Goal: Task Accomplishment & Management: Use online tool/utility

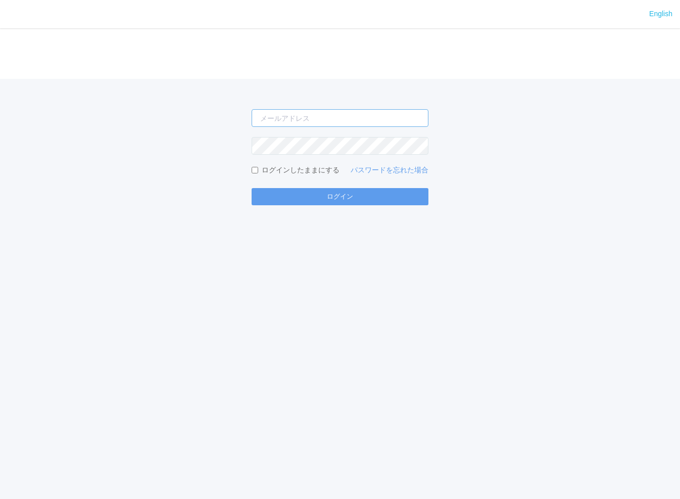
click at [325, 120] on input "email" at bounding box center [340, 118] width 177 height 18
type input "toshinari.miyata.z@dj.kyocera.com"
click at [252, 188] on button "ログイン" at bounding box center [340, 196] width 177 height 17
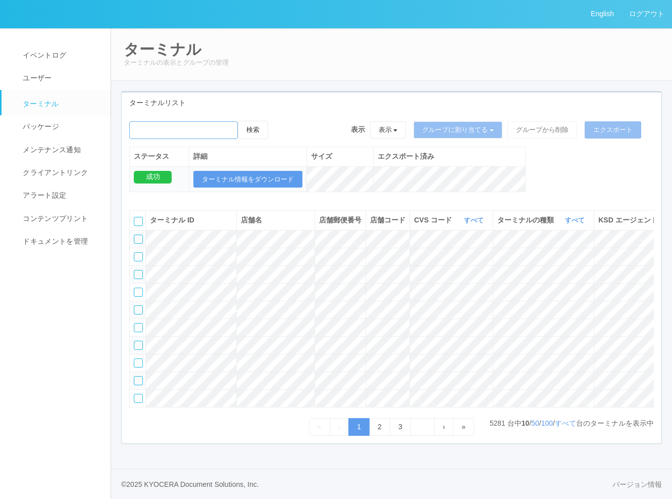
click at [222, 132] on input "emailSearch" at bounding box center [183, 130] width 109 height 18
type input "KDJ大阪1号店"
click at [252, 135] on button "検索" at bounding box center [253, 130] width 30 height 18
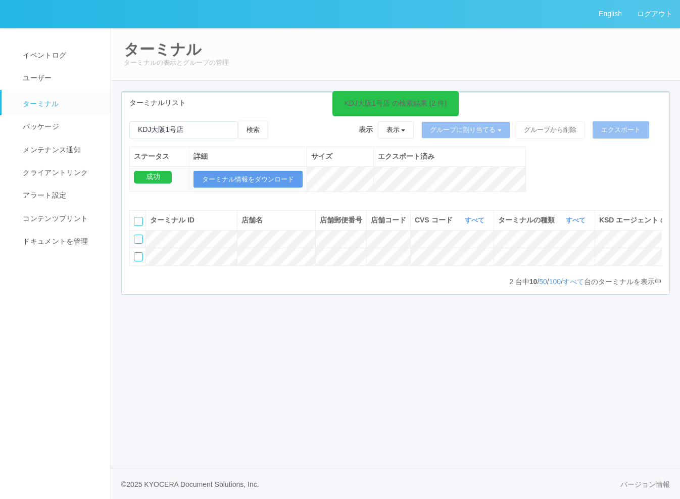
click at [136, 244] on div at bounding box center [138, 238] width 9 height 9
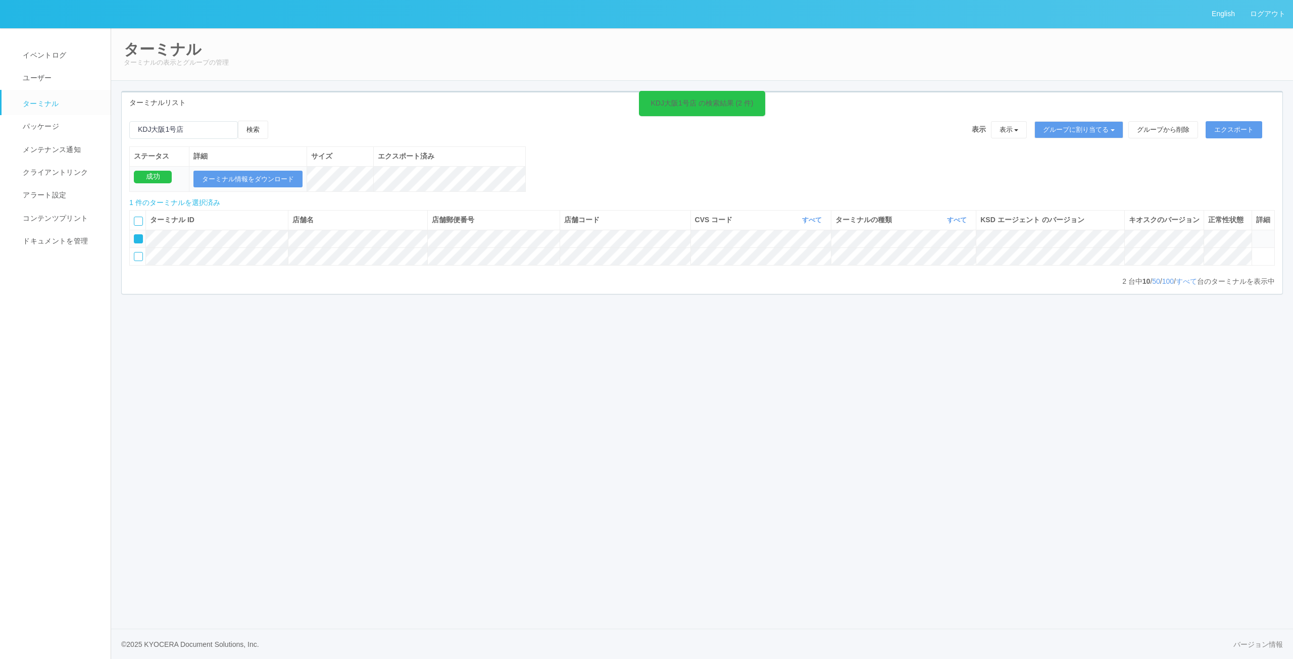
click at [680, 234] on icon at bounding box center [1256, 234] width 0 height 0
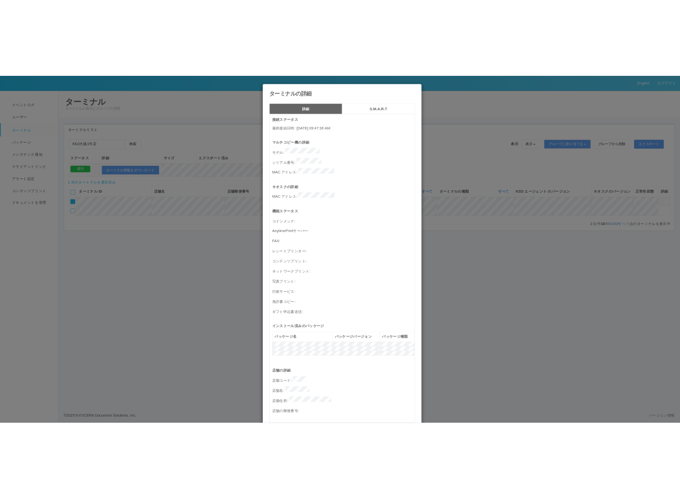
scroll to position [245, 0]
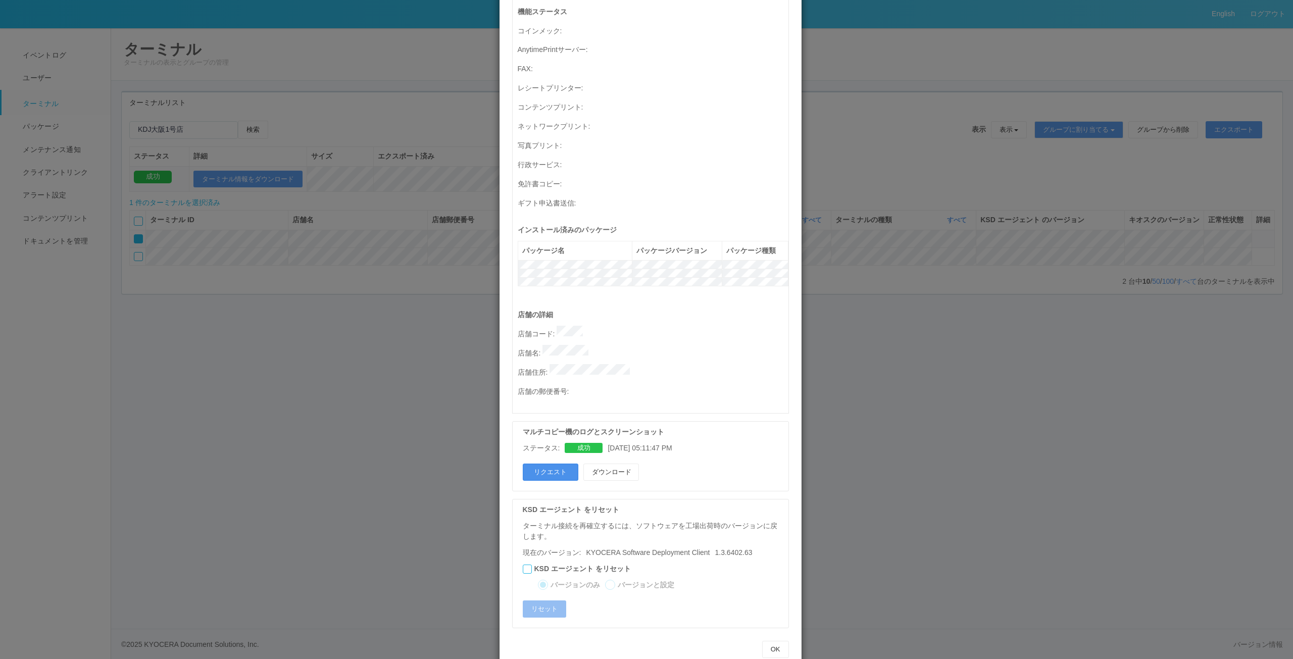
click at [553, 464] on button "リクエスト" at bounding box center [551, 472] width 56 height 17
click at [680, 498] on button "OK" at bounding box center [775, 649] width 27 height 17
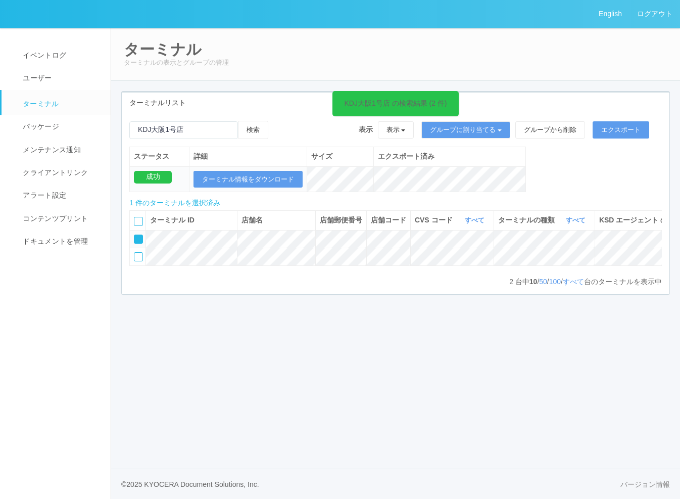
scroll to position [0, 197]
click at [643, 234] on icon at bounding box center [643, 234] width 0 height 0
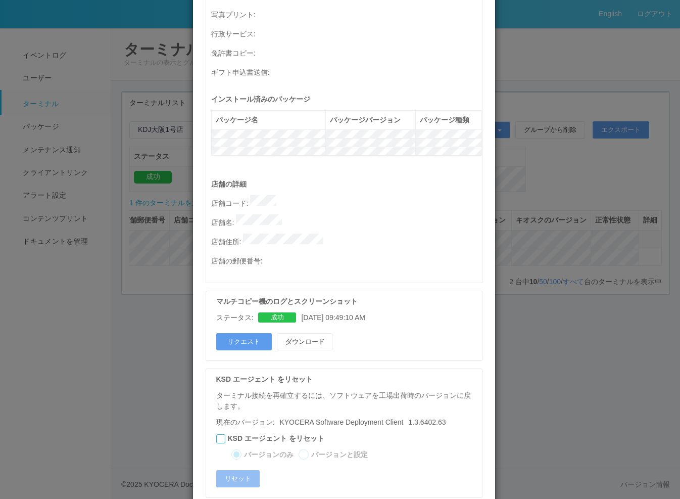
scroll to position [406, 0]
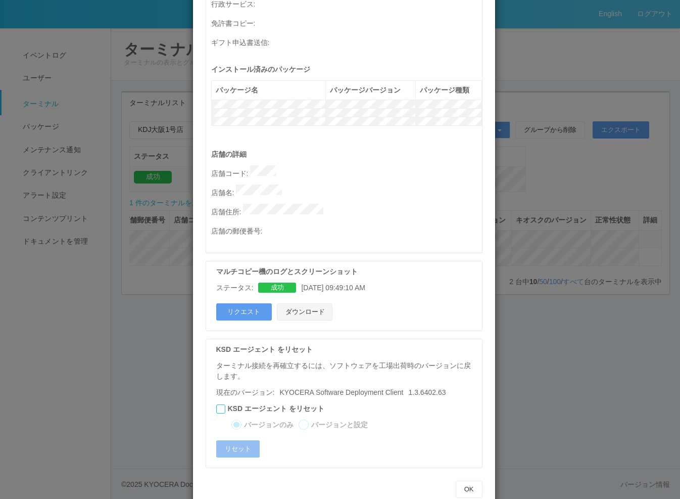
click at [318, 303] on button "ダウンロード" at bounding box center [305, 311] width 56 height 17
click at [456, 480] on button "OK" at bounding box center [469, 488] width 27 height 17
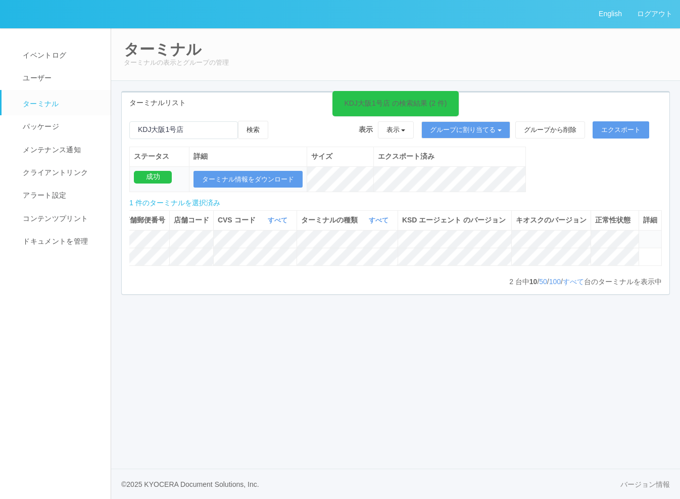
click at [586, 463] on div "English ログアウト イベントログ ユーザー ターミナル パッケージ メンテナンス通知 クライアントリンク アラート設定 コンテンツプリント ドキュメン…" at bounding box center [340, 249] width 680 height 499
click at [453, 414] on div "English ログアウト イベントログ ユーザー ターミナル パッケージ メンテナンス通知 クライアントリンク アラート設定 コンテンツプリント ドキュメン…" at bounding box center [340, 249] width 680 height 499
click at [643, 234] on icon at bounding box center [643, 234] width 0 height 0
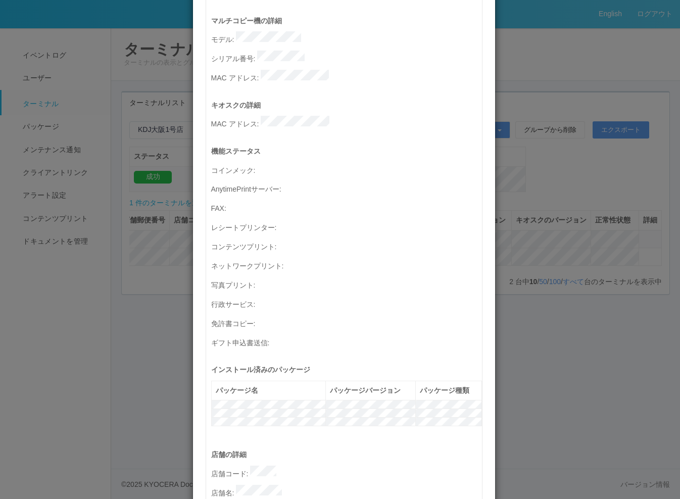
scroll to position [303, 0]
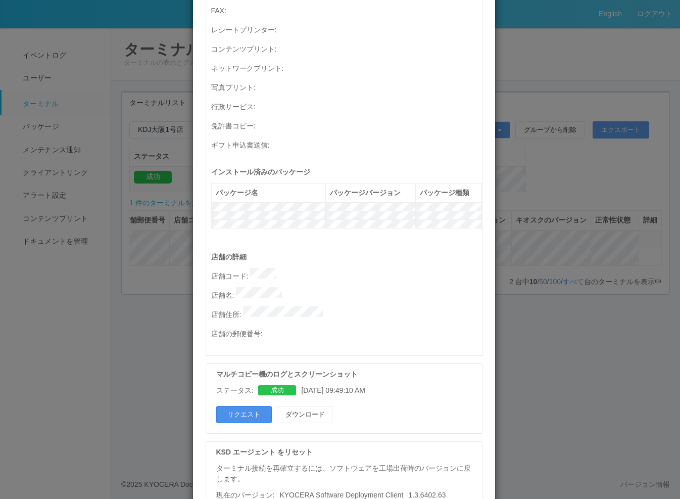
click at [263, 406] on button "リクエスト" at bounding box center [244, 414] width 56 height 17
click at [80, 445] on div "ターミナルの詳細 詳細 S.M.A.R.T 接続ステータス 最終接続日時 : 10/14/2025 09:47:36 AM マルチコピー機の詳細 モデル : …" at bounding box center [340, 249] width 680 height 499
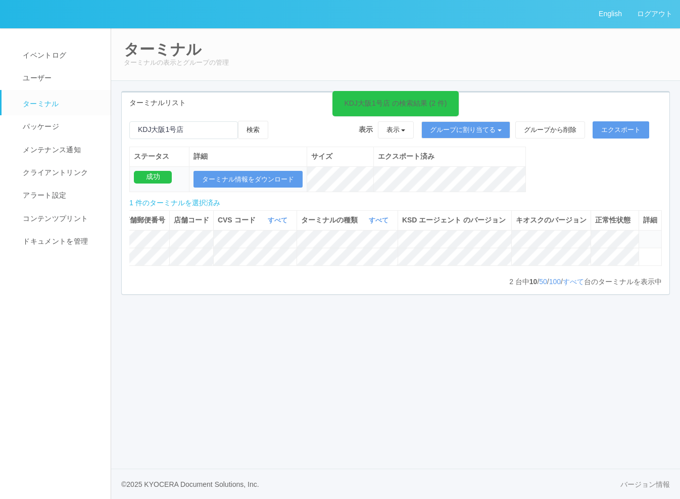
drag, startPoint x: 385, startPoint y: 385, endPoint x: 423, endPoint y: 338, distance: 61.1
click at [389, 380] on div "English ログアウト イベントログ ユーザー ターミナル パッケージ メンテナンス通知 クライアントリンク アラート設定 コンテンツプリント ドキュメン…" at bounding box center [340, 249] width 680 height 499
click at [643, 234] on icon at bounding box center [643, 234] width 0 height 0
click at [428, 364] on div "English ログアウト イベントログ ユーザー ターミナル パッケージ メンテナンス通知 クライアントリンク アラート設定 コンテンツプリント ドキュメン…" at bounding box center [340, 249] width 680 height 499
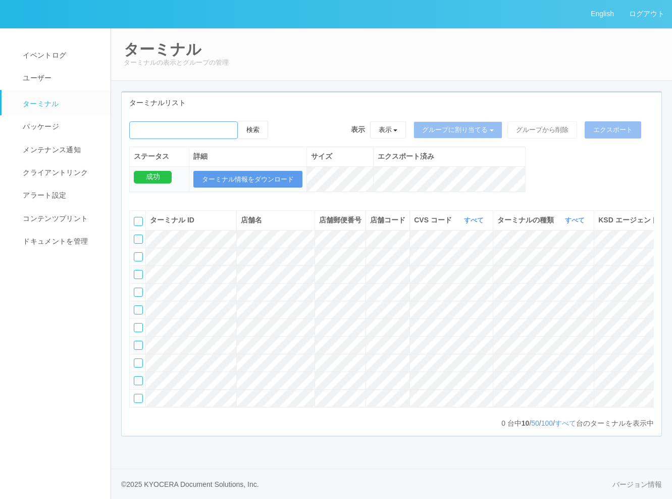
click at [214, 128] on input "emailSearch" at bounding box center [183, 130] width 109 height 18
type input "KDJ大阪1号店"
click at [256, 130] on button "検索" at bounding box center [253, 130] width 30 height 18
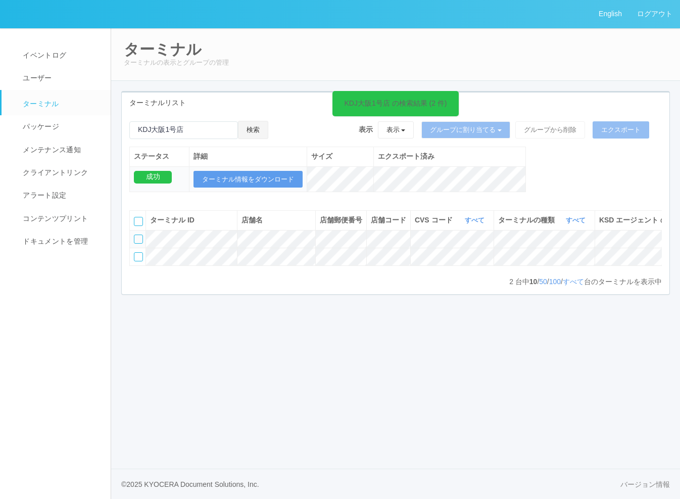
scroll to position [0, 197]
click at [643, 234] on icon at bounding box center [643, 234] width 0 height 0
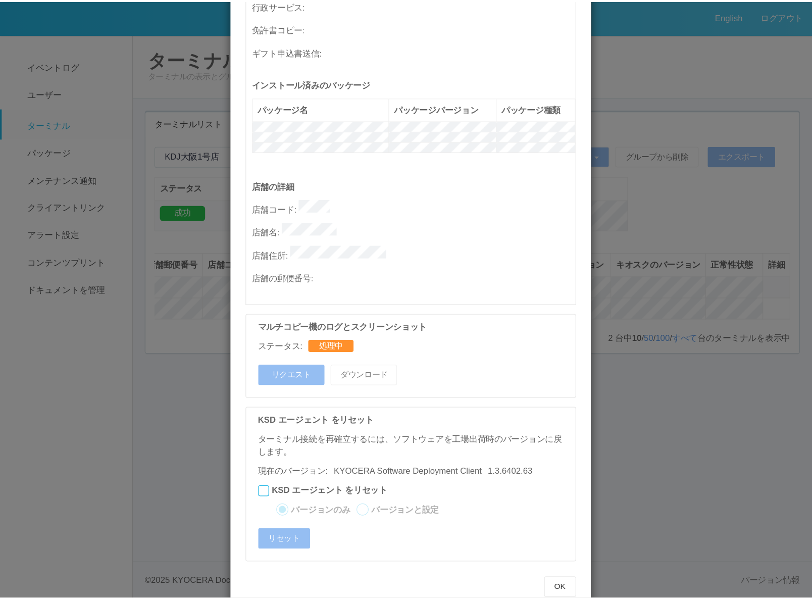
scroll to position [406, 0]
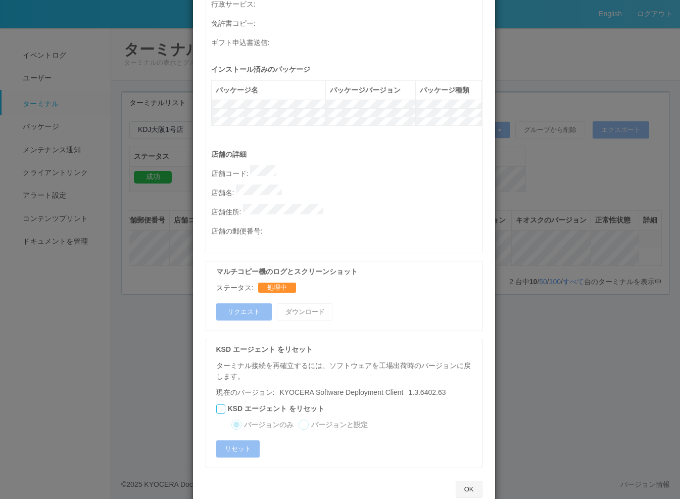
click at [467, 480] on button "OK" at bounding box center [469, 488] width 27 height 17
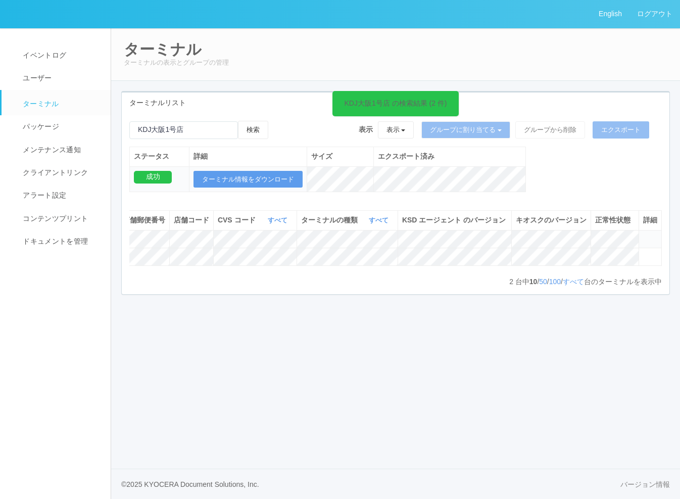
click at [464, 421] on div "English ログアウト イベントログ ユーザー ターミナル パッケージ メンテナンス通知 クライアントリンク アラート設定 コンテンツプリント ドキュメン…" at bounding box center [340, 249] width 680 height 499
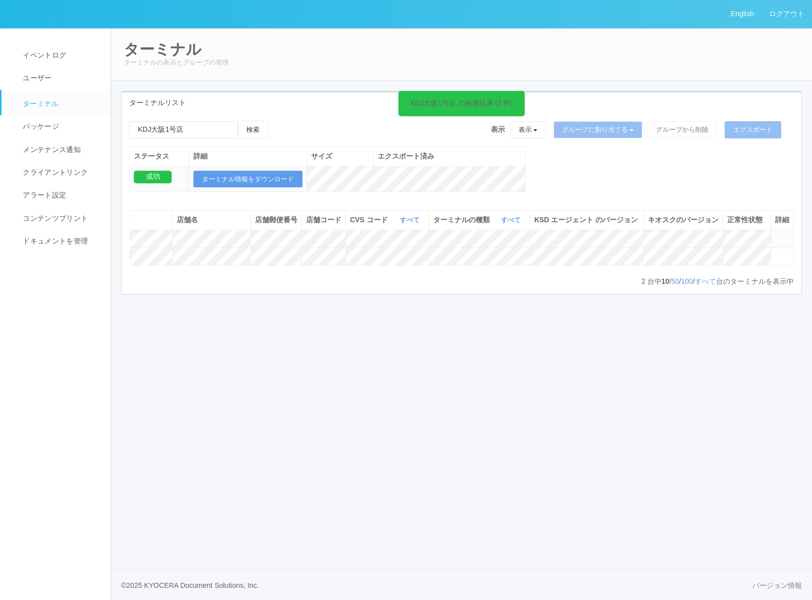
scroll to position [0, 65]
click at [680, 234] on span at bounding box center [776, 234] width 0 height 0
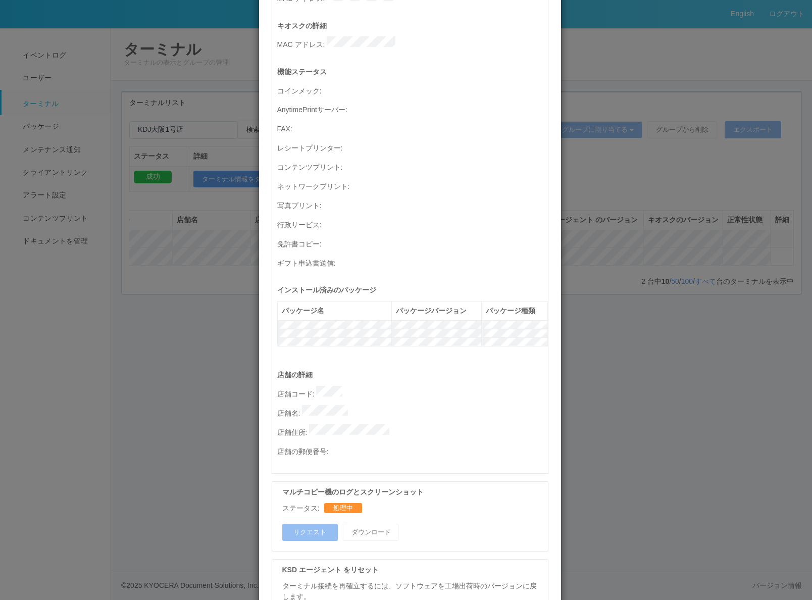
scroll to position [304, 0]
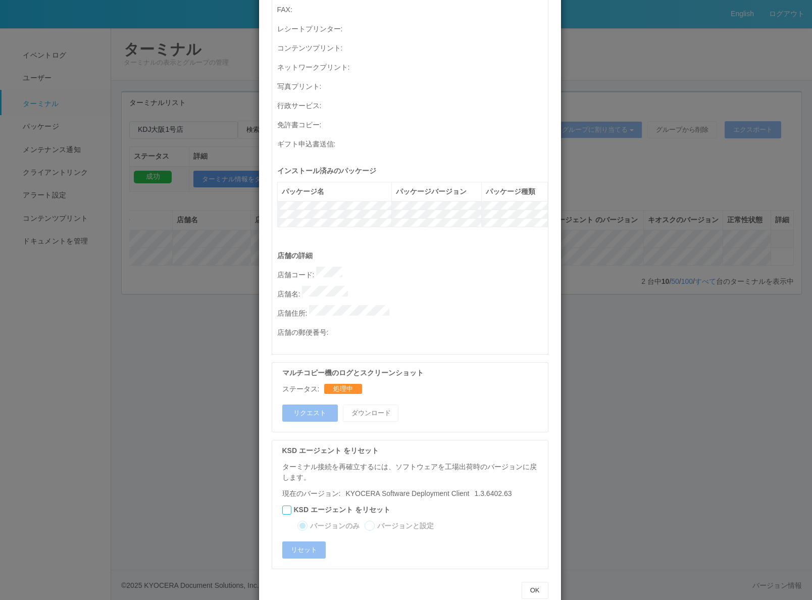
click at [427, 384] on div "ステータス: 処理中" at bounding box center [412, 389] width 261 height 11
drag, startPoint x: 523, startPoint y: 579, endPoint x: 525, endPoint y: 572, distance: 7.2
click at [524, 498] on div "OK" at bounding box center [410, 590] width 292 height 27
click at [525, 498] on button "OK" at bounding box center [535, 590] width 27 height 17
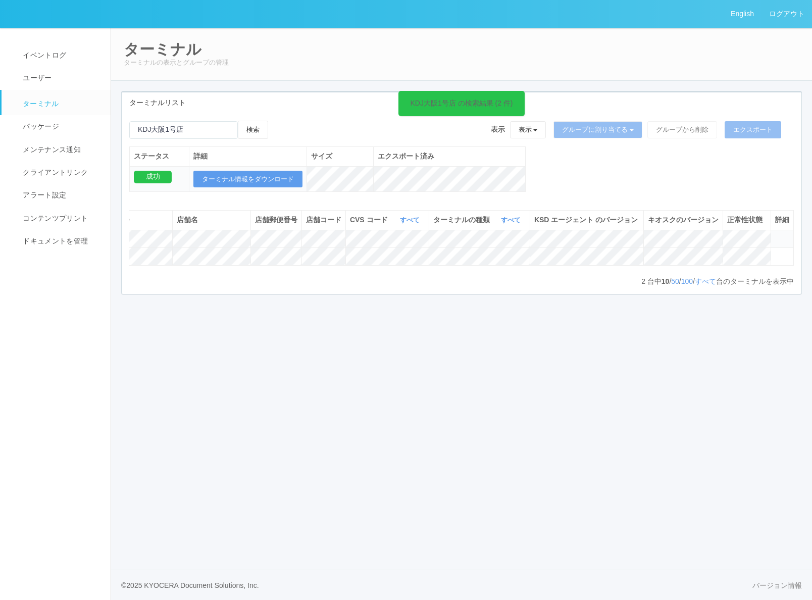
click at [255, 498] on div "English ログアウト イベントログ ユーザー ターミナル パッケージ メンテナンス通知 クライアントリンク アラート設定 コンテンツプリント ドキュメン…" at bounding box center [406, 300] width 812 height 600
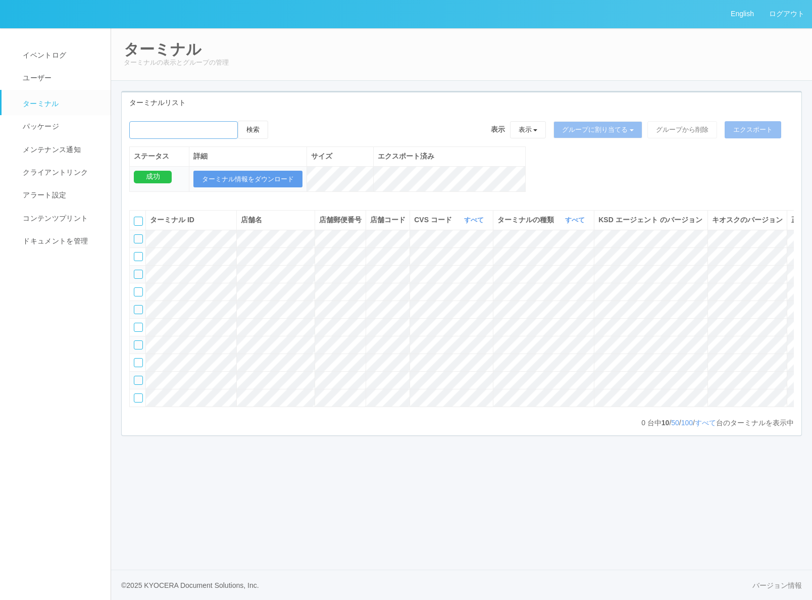
click at [194, 128] on input "emailSearch" at bounding box center [183, 130] width 109 height 18
type input "KDJ大阪1号店"
click at [257, 124] on button "検索" at bounding box center [253, 130] width 30 height 18
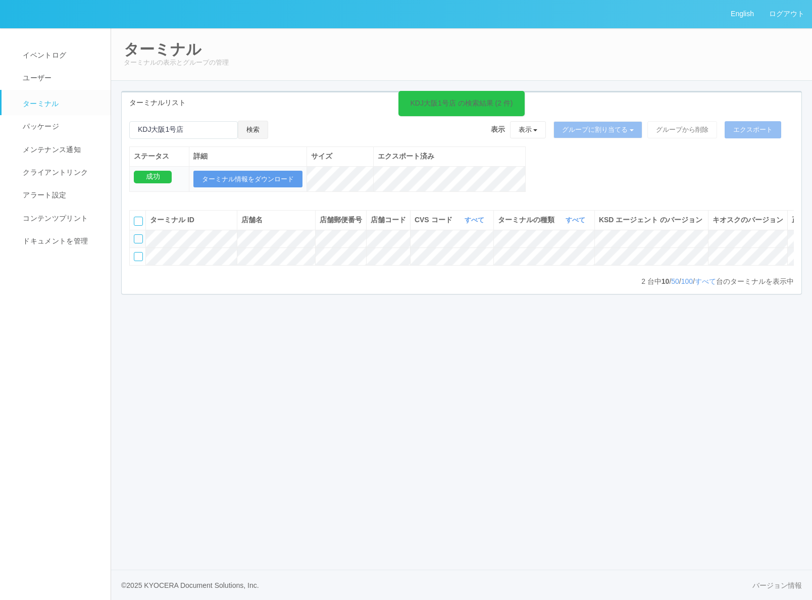
scroll to position [0, 65]
click at [776, 234] on icon at bounding box center [776, 234] width 0 height 0
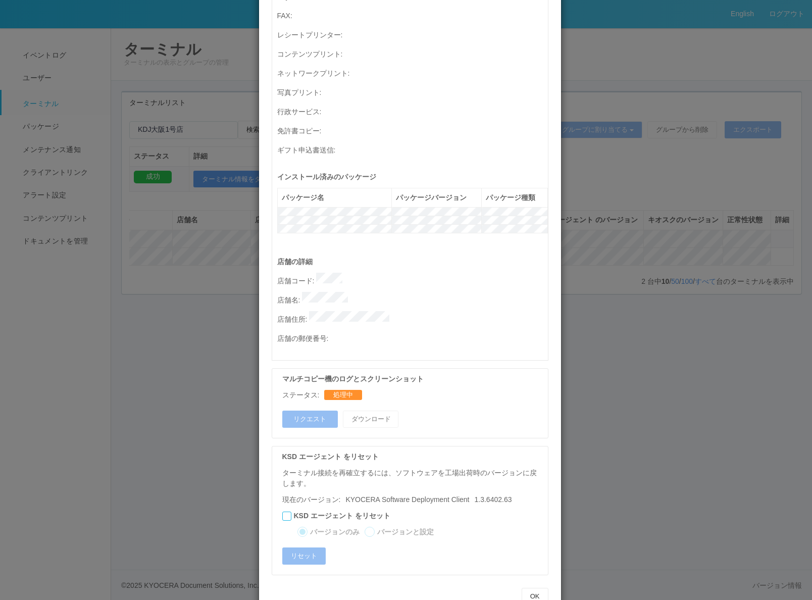
scroll to position [303, 0]
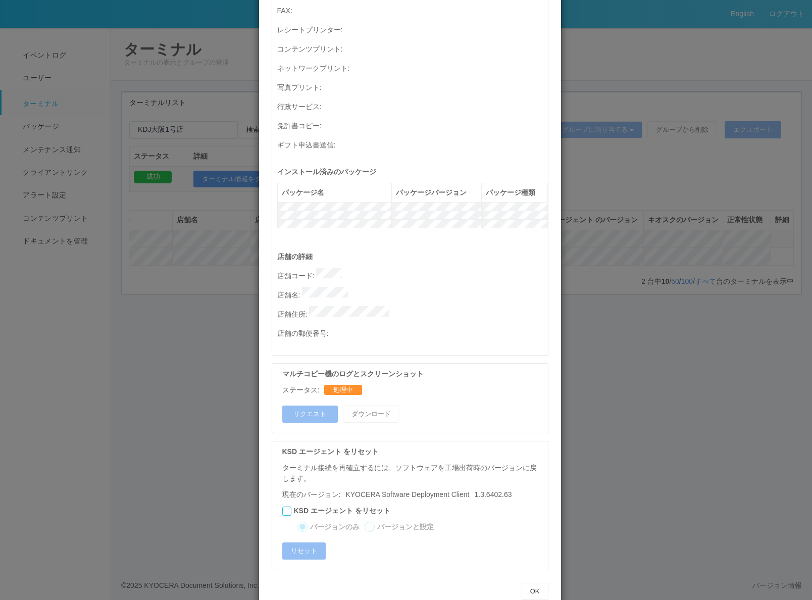
click at [164, 380] on div "ターミナルの詳細 詳細 S.M.A.R.T 接続ステータス 最終接続日時 : [DATE] 10:03:59 AM マルチコピー機の詳細 モデル : シリアル…" at bounding box center [406, 300] width 812 height 600
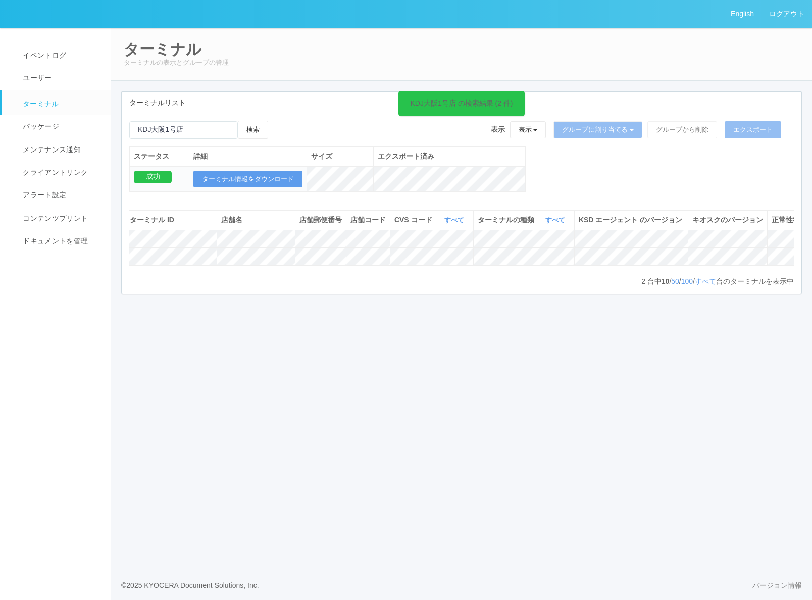
scroll to position [0, 65]
click at [279, 369] on div "English ログアウト イベントログ ユーザー ターミナル パッケージ メンテナンス通知 クライアントリンク アラート設定 コンテンツプリント ドキュメン…" at bounding box center [406, 300] width 812 height 600
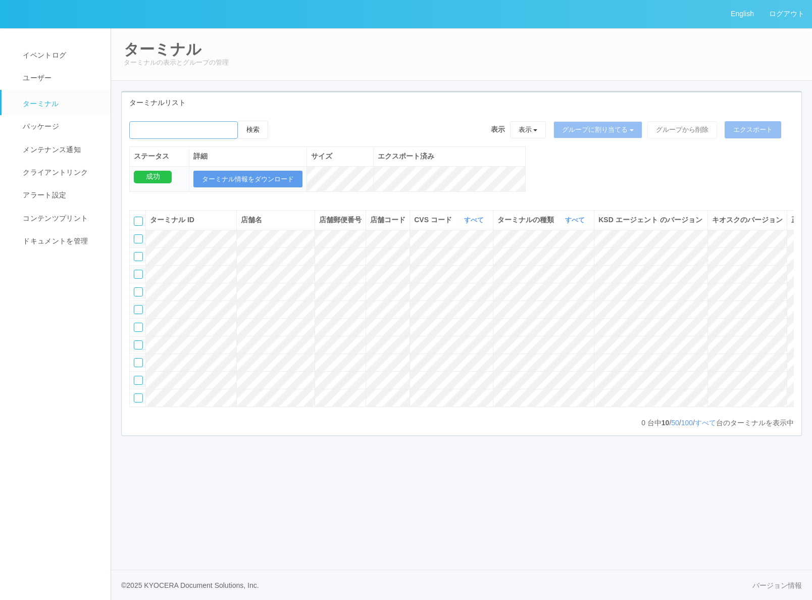
click at [181, 133] on input "emailSearch" at bounding box center [183, 130] width 109 height 18
type input "KDJ大阪1号店"
click at [238, 130] on input "emailSearch" at bounding box center [183, 130] width 109 height 18
click at [257, 130] on button "検索" at bounding box center [253, 130] width 30 height 18
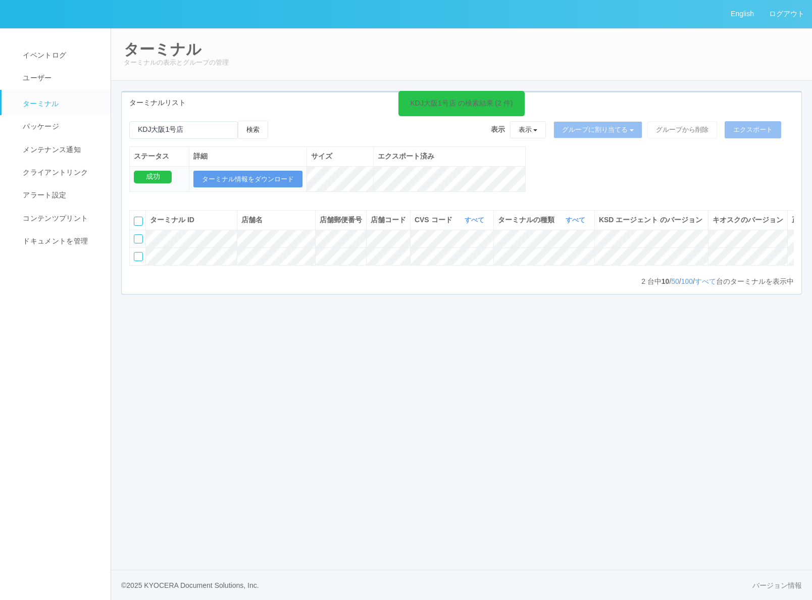
click at [352, 408] on div "English ログアウト イベントログ ユーザー ターミナル パッケージ メンテナンス通知 クライアントリンク アラート設定 コンテンツプリント ドキュメン…" at bounding box center [406, 300] width 812 height 600
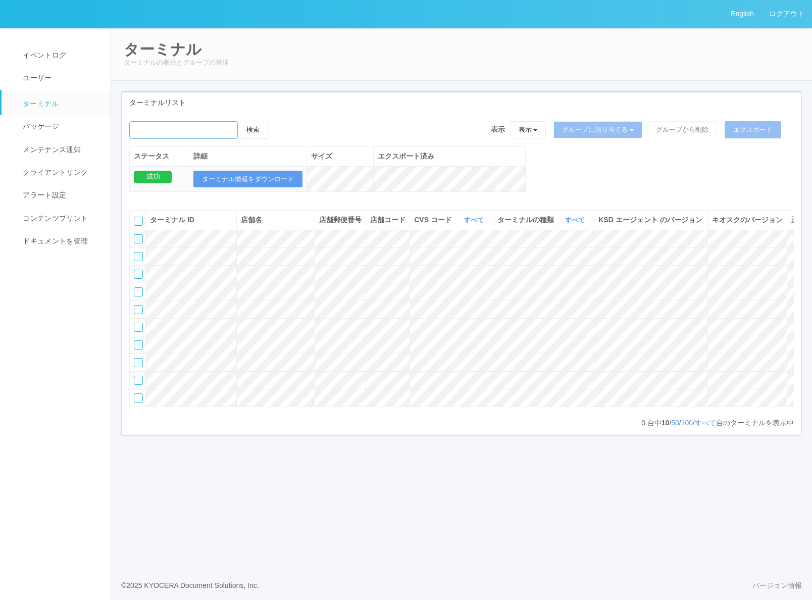
click at [200, 128] on input "emailSearch" at bounding box center [183, 130] width 109 height 18
type input "KDJ大阪1号店"
click at [250, 129] on button "検索" at bounding box center [253, 130] width 30 height 18
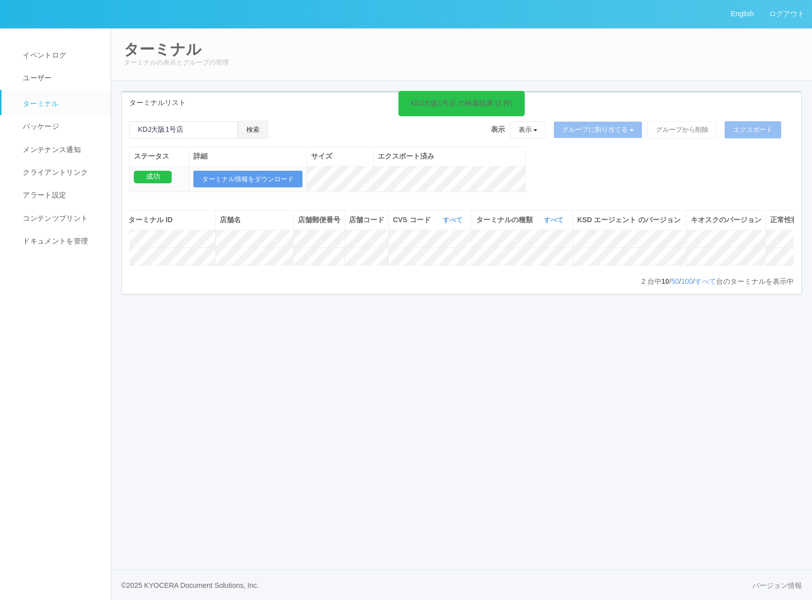
scroll to position [0, 65]
click at [776, 234] on icon at bounding box center [776, 234] width 0 height 0
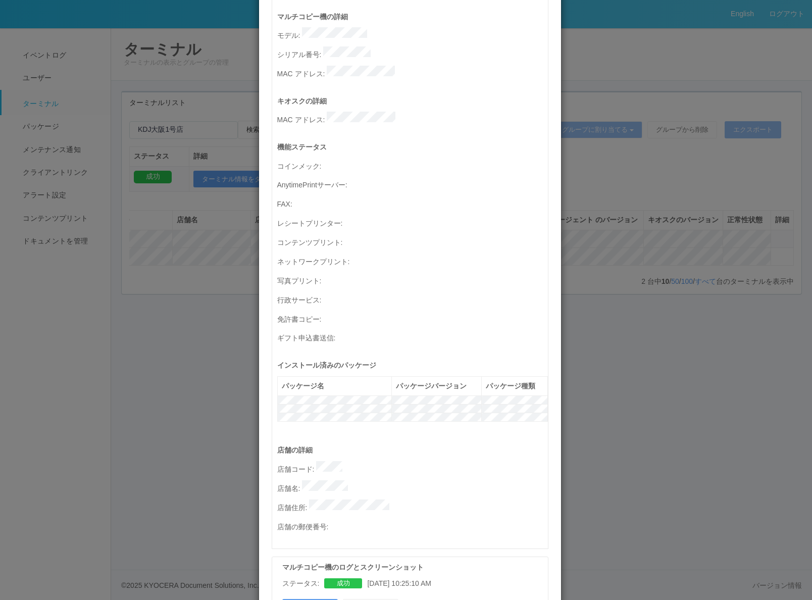
scroll to position [303, 0]
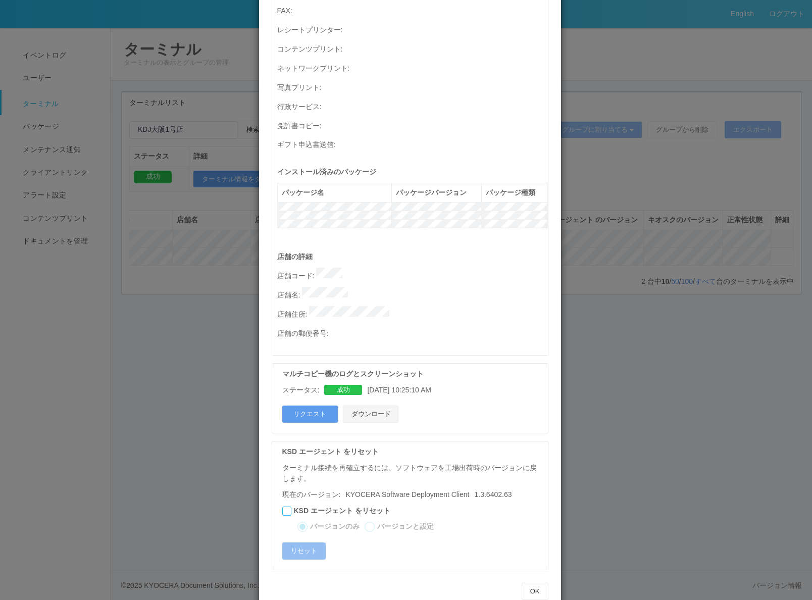
click at [348, 406] on button "ダウンロード" at bounding box center [371, 414] width 56 height 17
click at [667, 75] on div "ターミナルの詳細 詳細 S.M.A.R.T 接続ステータス 最終接続日時 : [DATE] 10:23:54 AM マルチコピー機の詳細 モデル : シリアル…" at bounding box center [406, 300] width 812 height 600
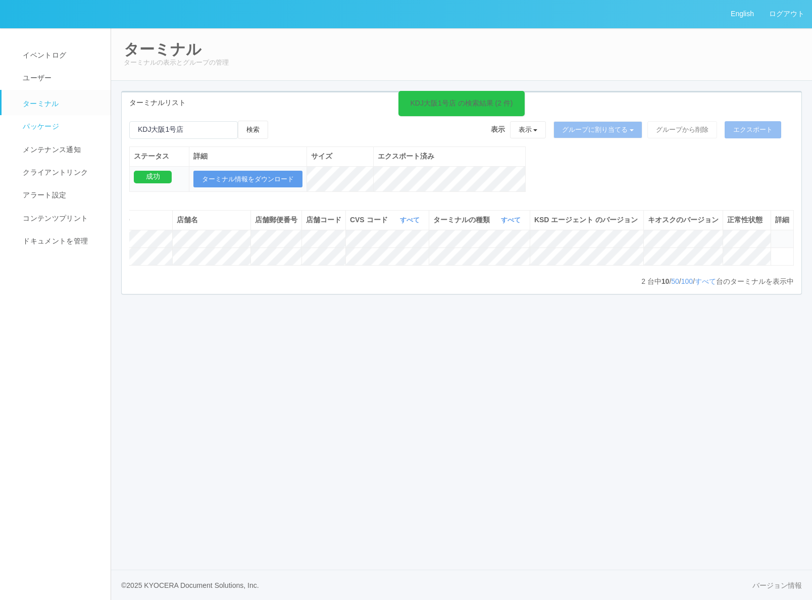
click at [53, 122] on span "パッケージ" at bounding box center [39, 126] width 39 height 8
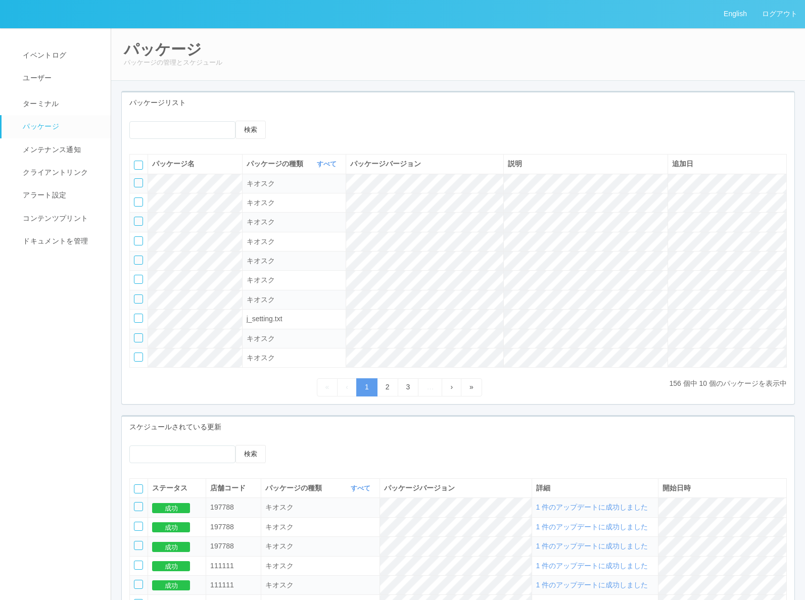
click at [137, 183] on div at bounding box center [138, 182] width 9 height 9
click at [288, 121] on icon at bounding box center [288, 121] width 0 height 0
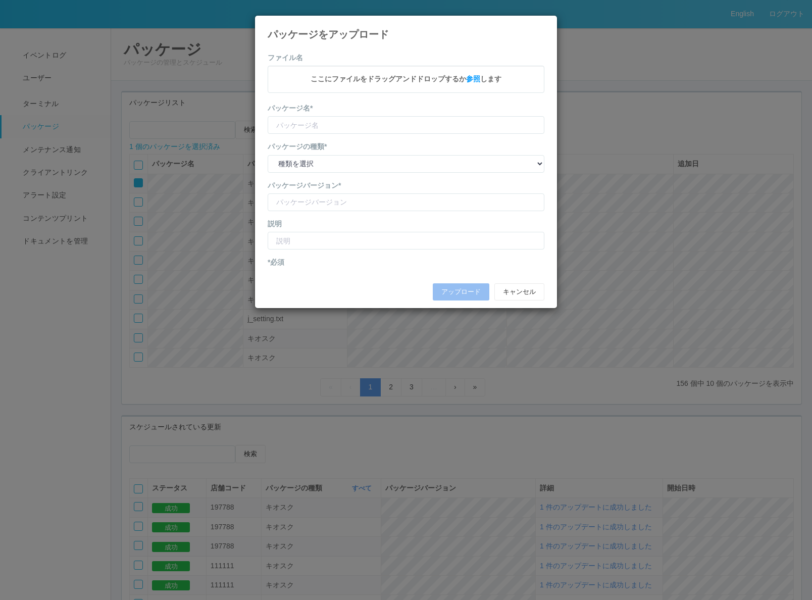
type input "CVSApp"
click at [317, 200] on input "version" at bounding box center [406, 204] width 277 height 18
type input "2.1.5225.1"
click at [300, 162] on select "種類を選択 キオスク KSD エージェント j_setting.txt" at bounding box center [406, 165] width 277 height 18
select select "Kiosk"
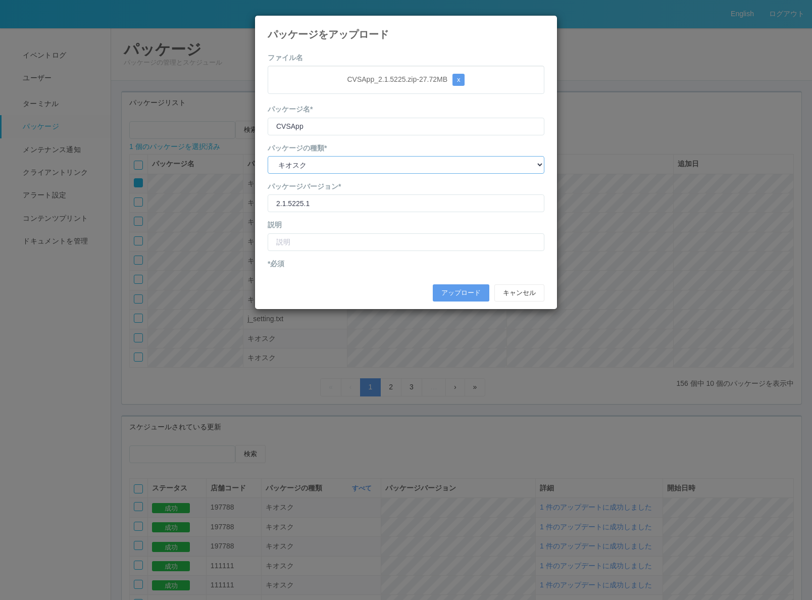
click at [268, 156] on select "種類を選択 キオスク KSD エージェント j_setting.txt" at bounding box center [406, 165] width 277 height 18
click at [448, 286] on button "アップロード" at bounding box center [461, 292] width 57 height 17
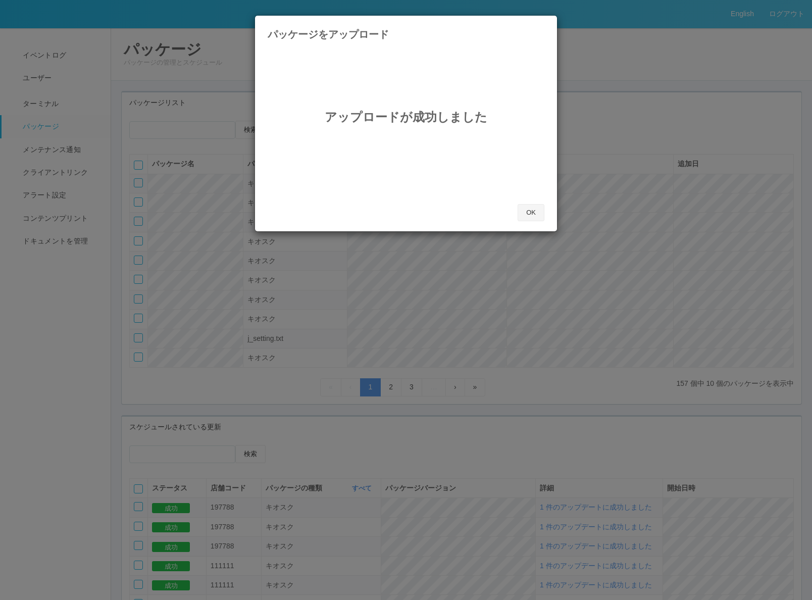
click at [527, 205] on button "OK" at bounding box center [531, 212] width 27 height 17
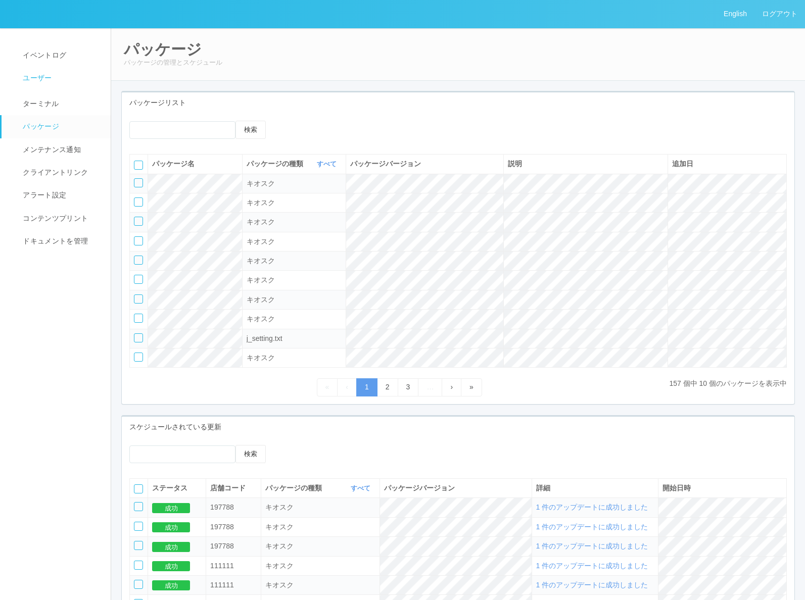
click at [41, 70] on link "ユーザー" at bounding box center [61, 78] width 118 height 23
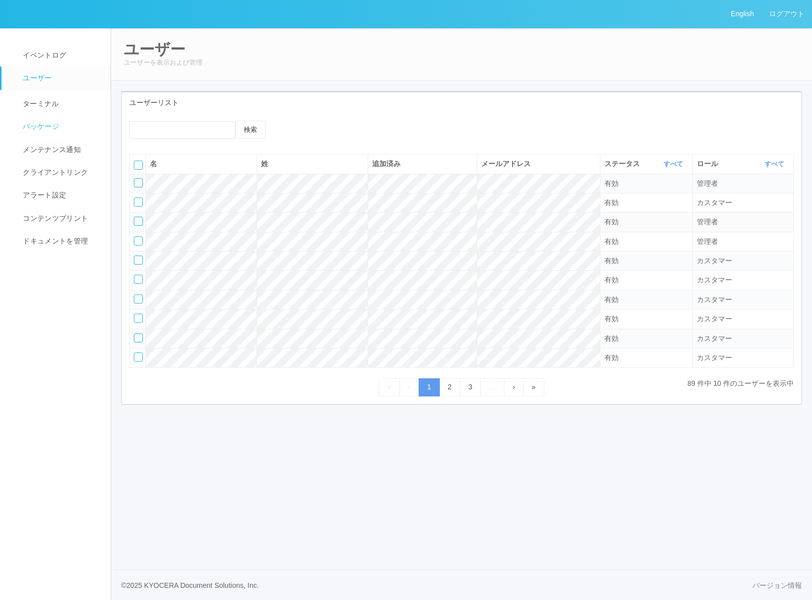
click at [53, 128] on span "パッケージ" at bounding box center [39, 126] width 39 height 8
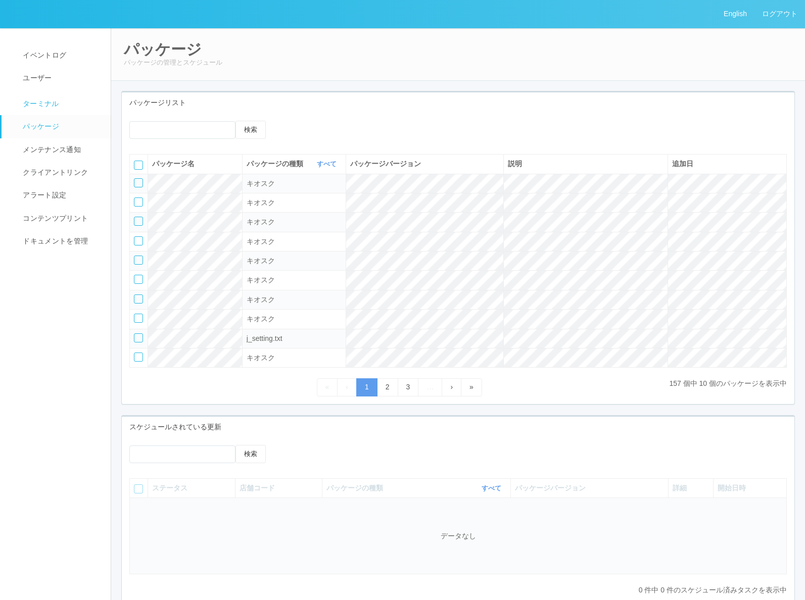
click at [50, 104] on span "ターミナル" at bounding box center [39, 104] width 39 height 8
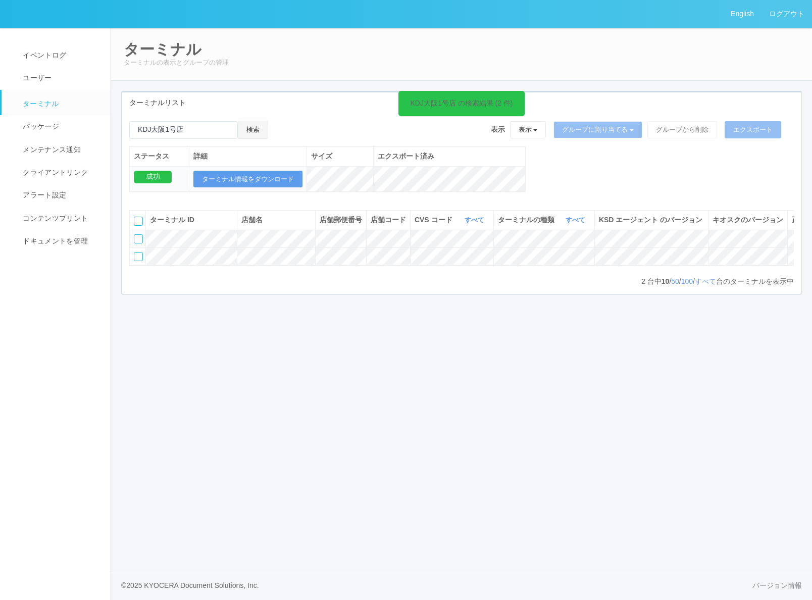
click at [258, 134] on button "検索" at bounding box center [253, 130] width 30 height 18
click at [138, 244] on div at bounding box center [138, 238] width 9 height 9
click at [278, 121] on icon at bounding box center [278, 121] width 0 height 0
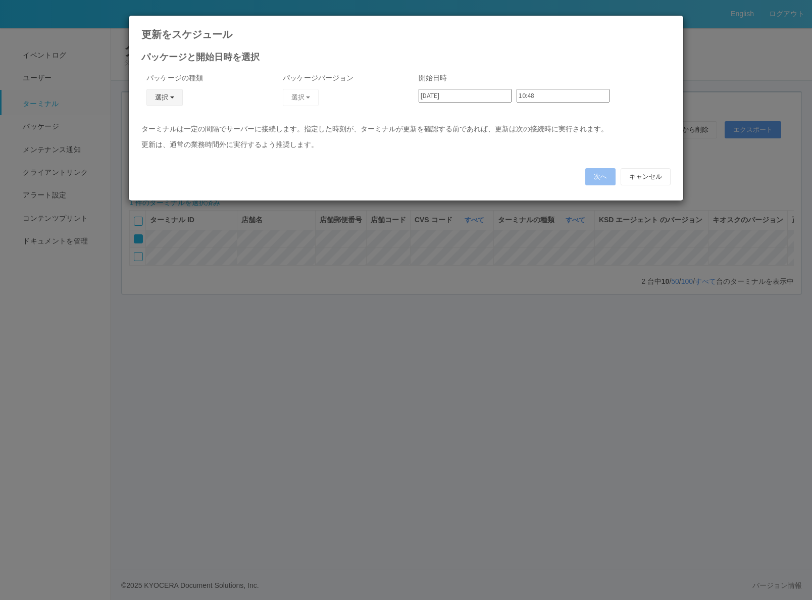
click at [155, 93] on button "選択" at bounding box center [165, 97] width 36 height 17
click at [155, 138] on link "キオスク" at bounding box center [150, 141] width 80 height 16
click at [314, 84] on div "パッケージバージョン 選択 2.1.5225.1 2.1.5225 2.1.5222 2.1.5220 2.1.5215_JPKION 2.1.5219.1 …" at bounding box center [338, 96] width 121 height 56
click at [304, 91] on button "選択" at bounding box center [301, 97] width 36 height 17
drag, startPoint x: 264, startPoint y: 122, endPoint x: 277, endPoint y: 122, distance: 13.1
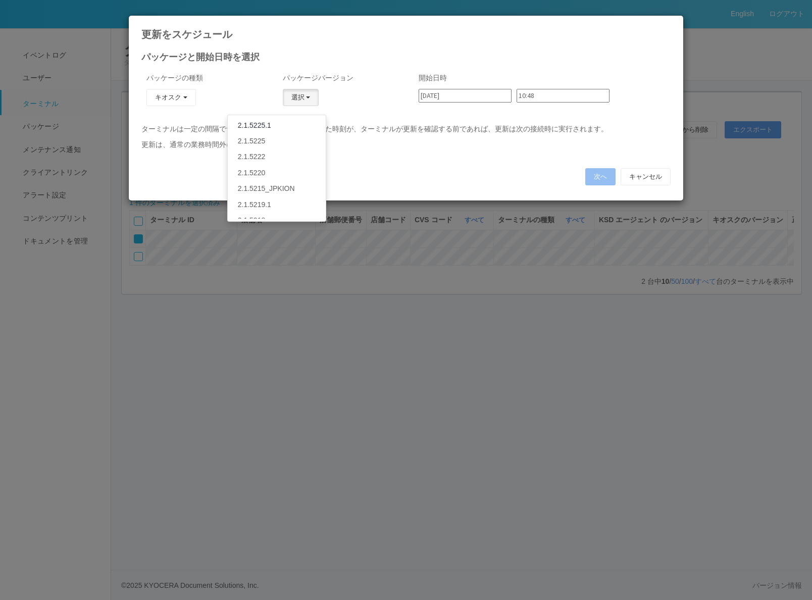
click at [264, 122] on link "2.1.5225.1" at bounding box center [277, 126] width 98 height 16
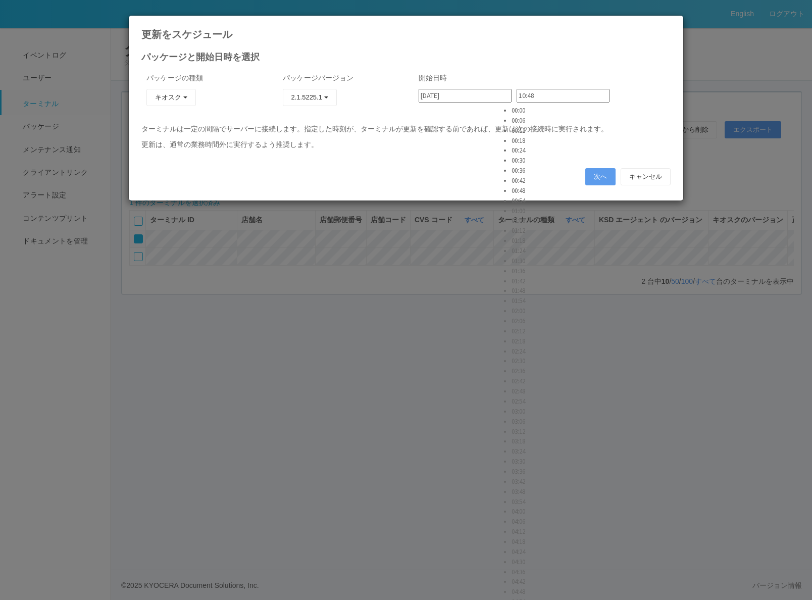
scroll to position [1516, 0]
click at [527, 97] on input "10:48" at bounding box center [563, 96] width 93 height 14
type input "10:50"
click at [600, 176] on button "次へ" at bounding box center [601, 176] width 30 height 17
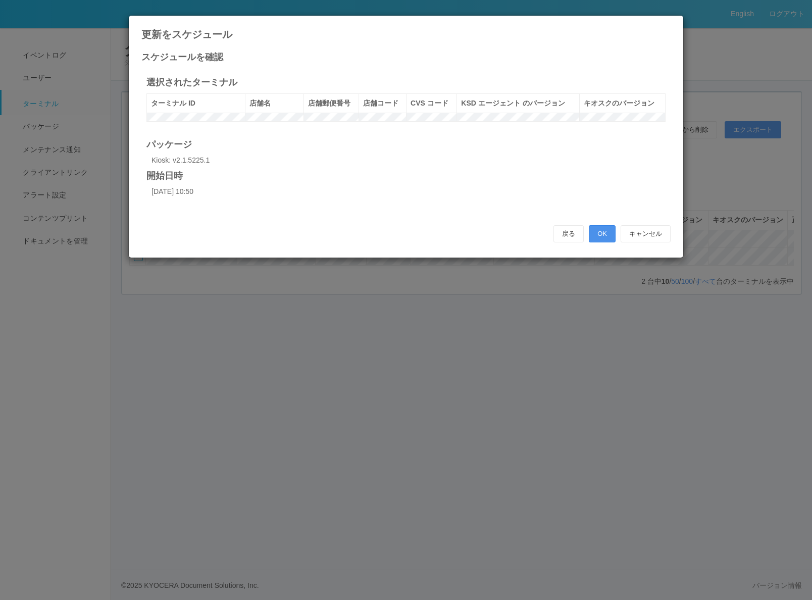
click at [594, 243] on button "OK" at bounding box center [602, 233] width 27 height 17
